Goal: Information Seeking & Learning: Learn about a topic

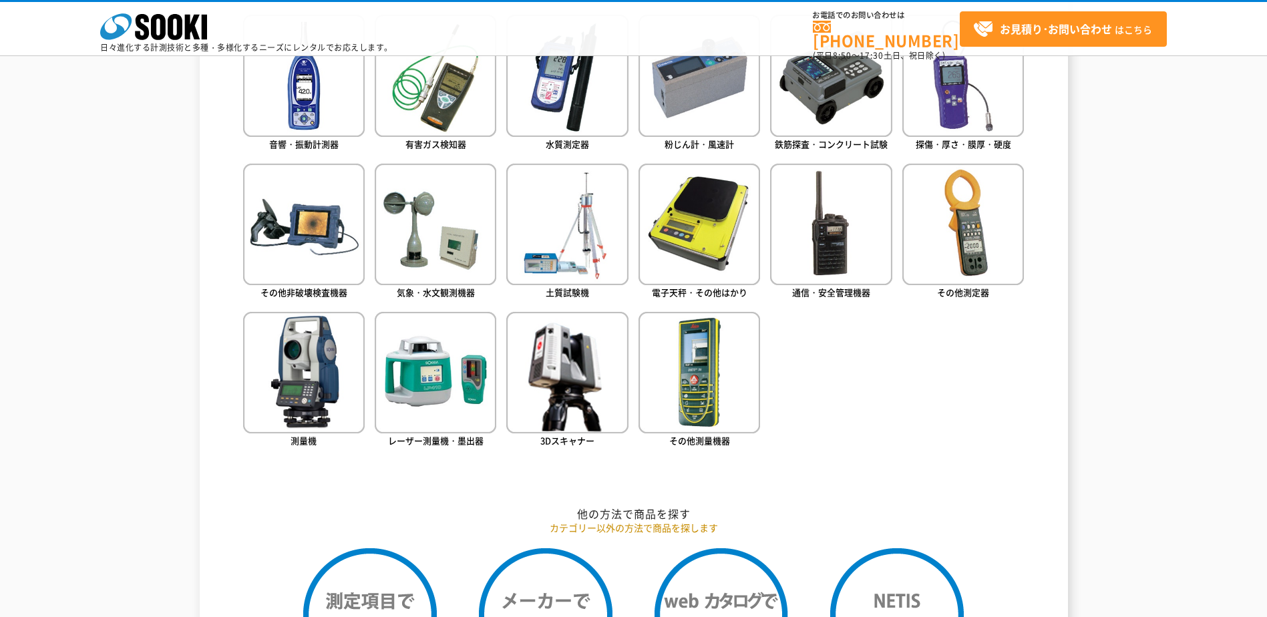
scroll to position [674, 0]
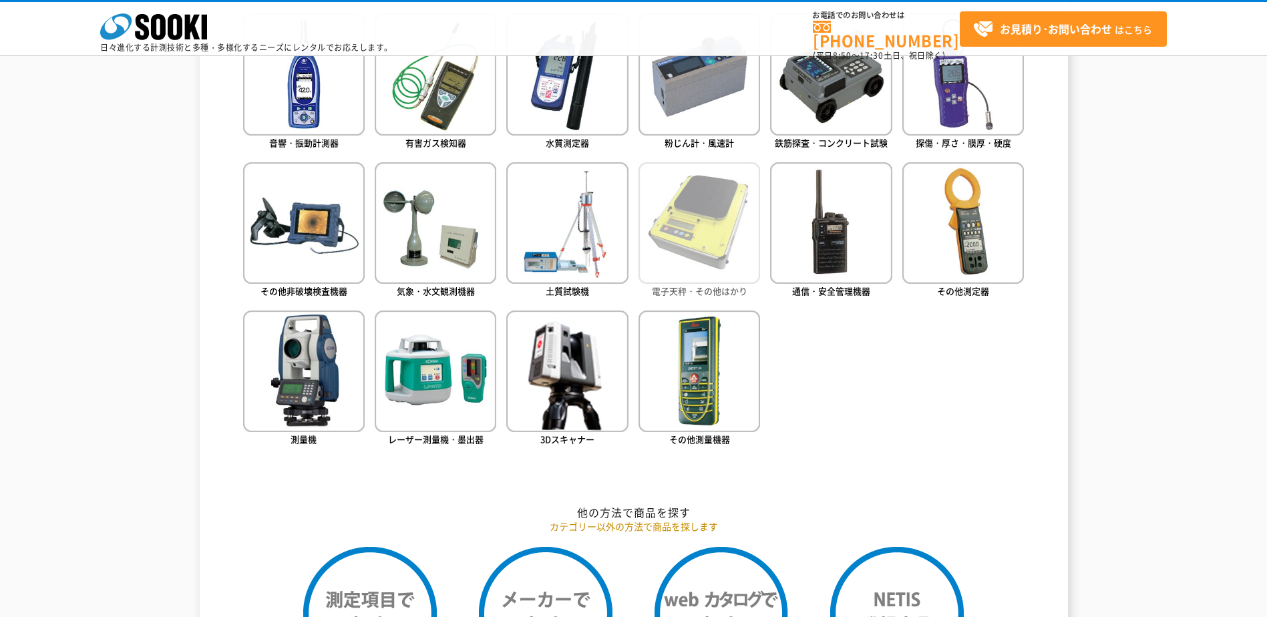
click at [724, 229] on img at bounding box center [699, 223] width 122 height 122
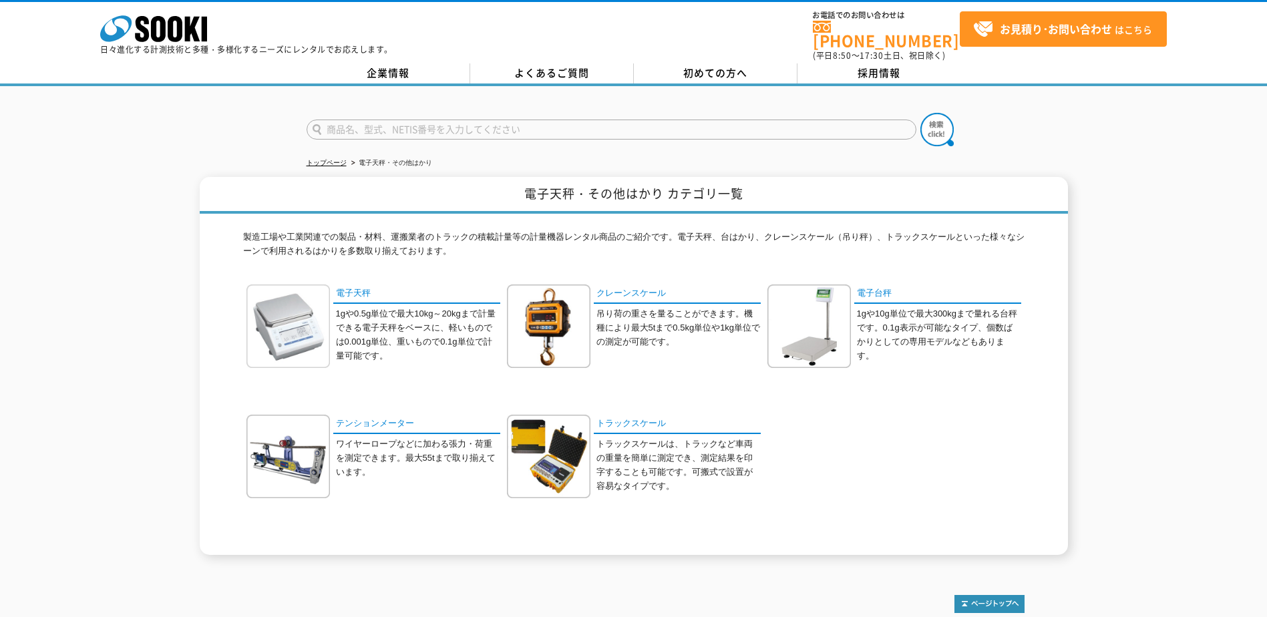
click at [295, 323] on img at bounding box center [287, 325] width 83 height 83
click at [819, 335] on img at bounding box center [808, 325] width 83 height 83
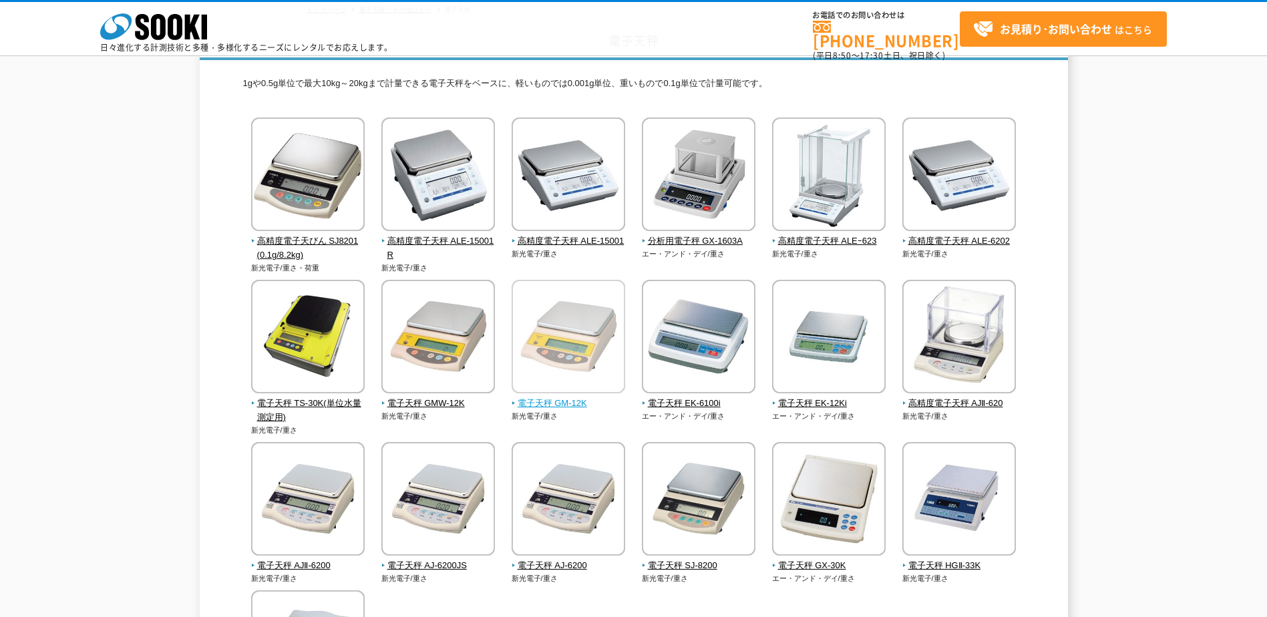
scroll to position [92, 0]
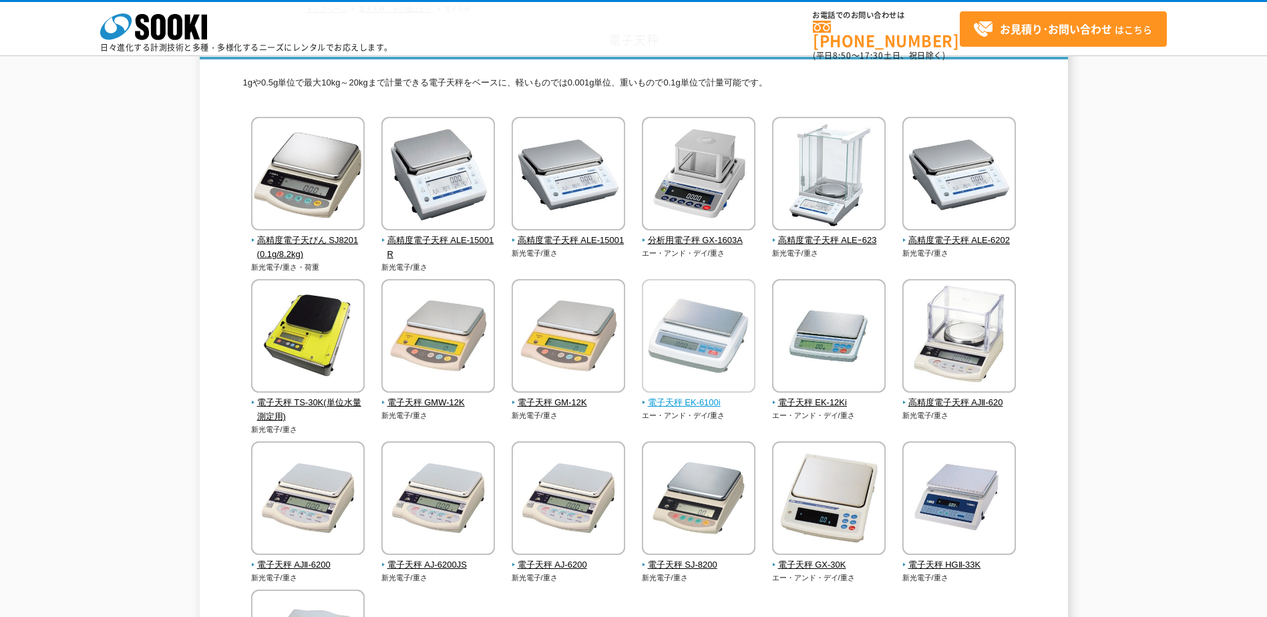
click at [721, 342] on img at bounding box center [699, 337] width 114 height 117
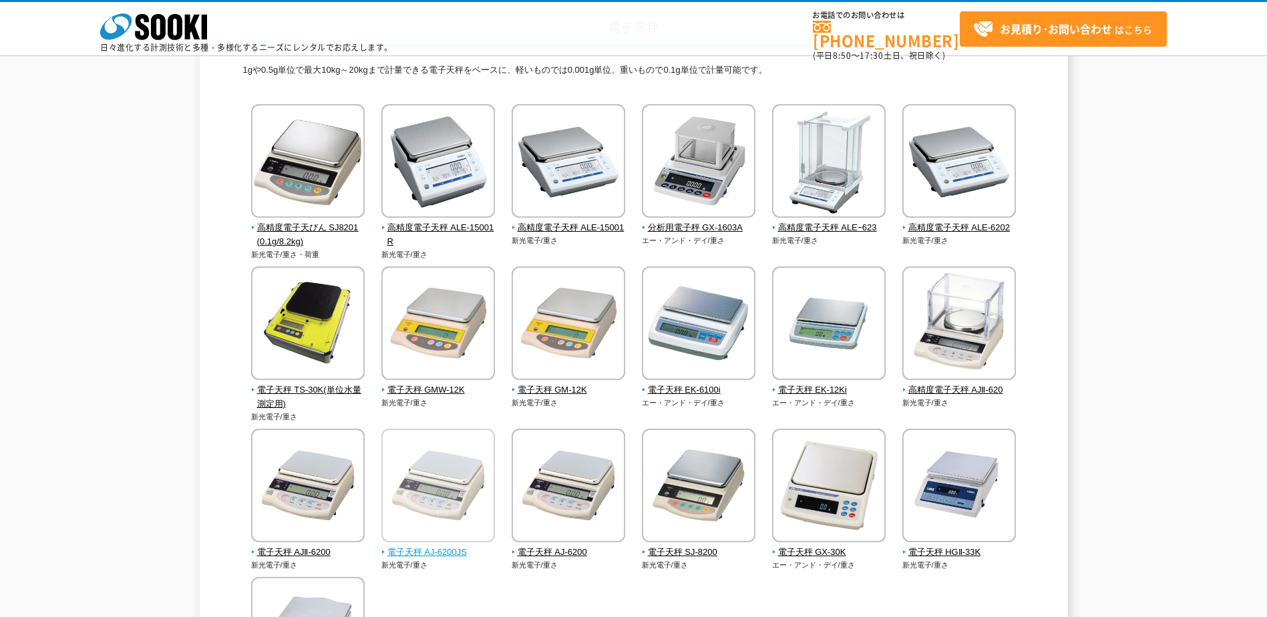
scroll to position [104, 0]
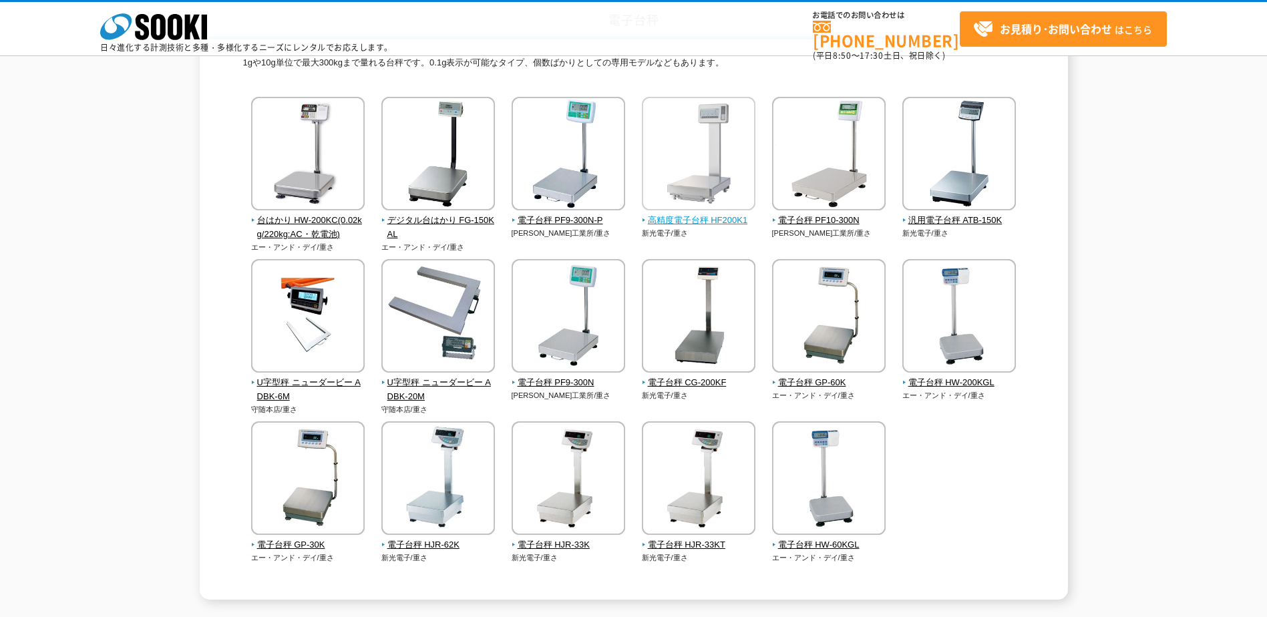
scroll to position [113, 0]
click at [833, 327] on img at bounding box center [829, 316] width 114 height 117
click at [461, 480] on img at bounding box center [438, 479] width 114 height 117
click at [826, 471] on img at bounding box center [829, 479] width 114 height 117
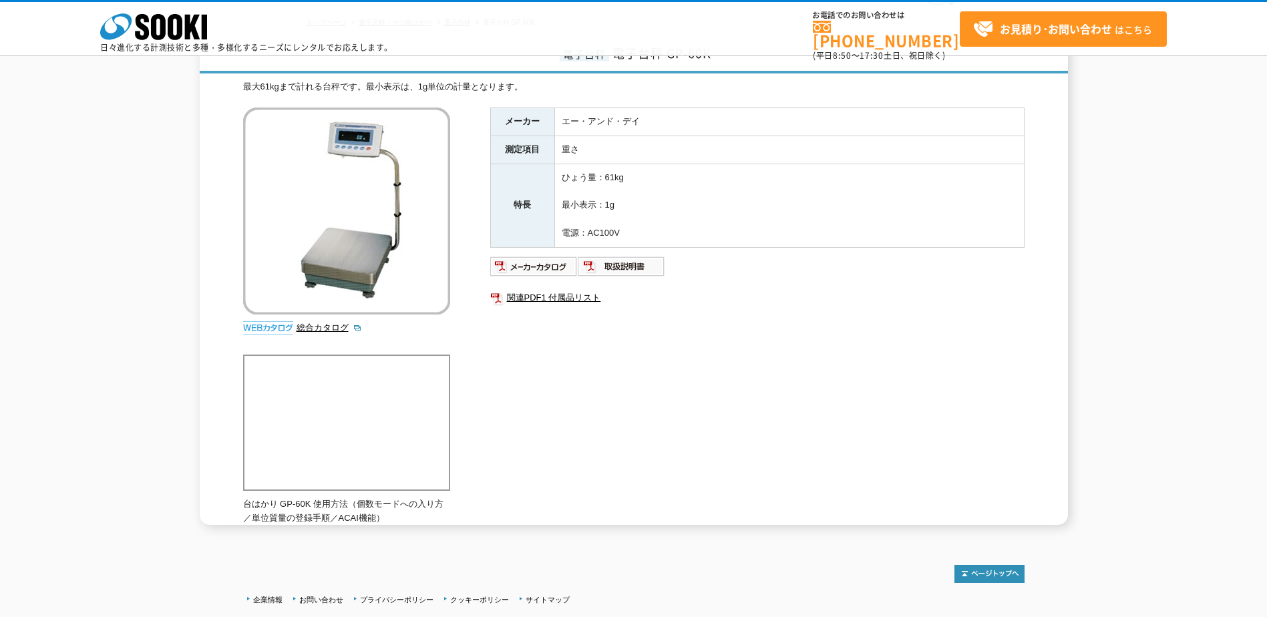
scroll to position [81, 0]
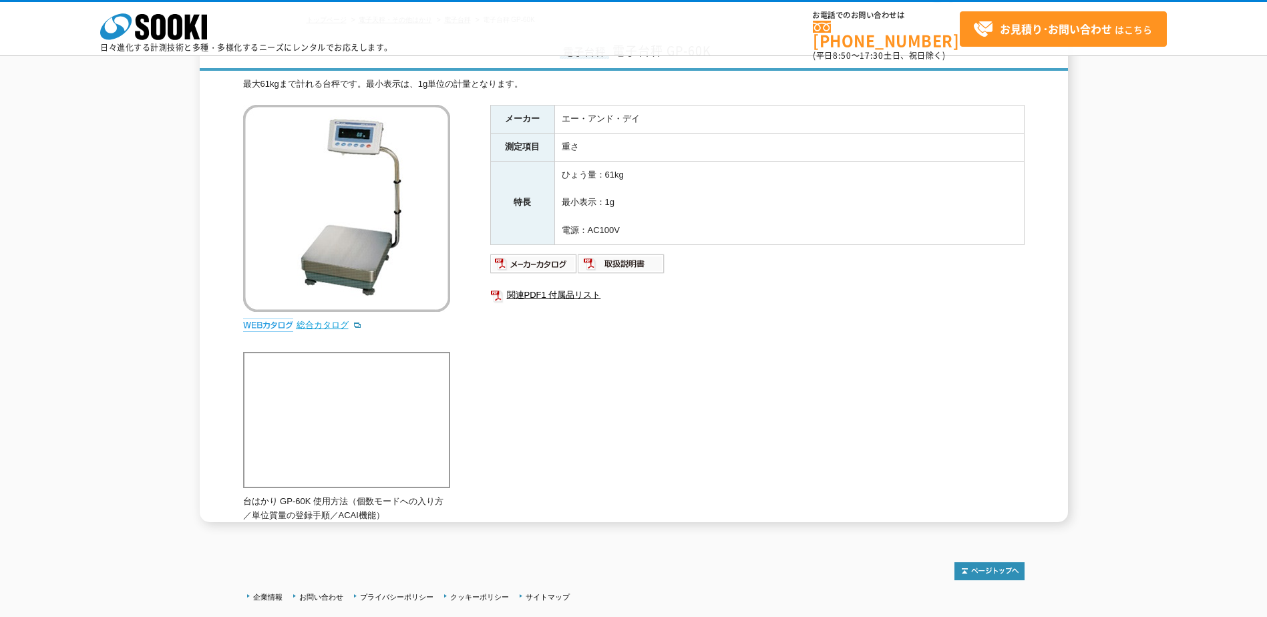
click at [322, 326] on link "総合カタログ" at bounding box center [328, 325] width 65 height 10
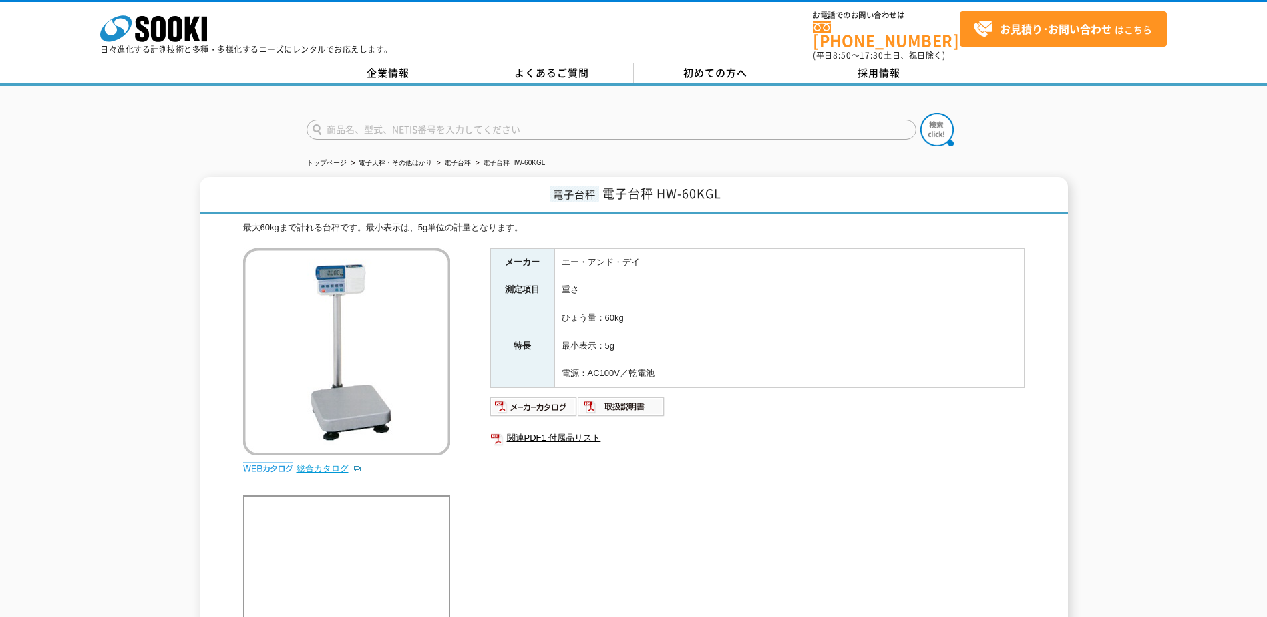
click at [323, 463] on link "総合カタログ" at bounding box center [328, 468] width 65 height 10
